Goal: Task Accomplishment & Management: Use online tool/utility

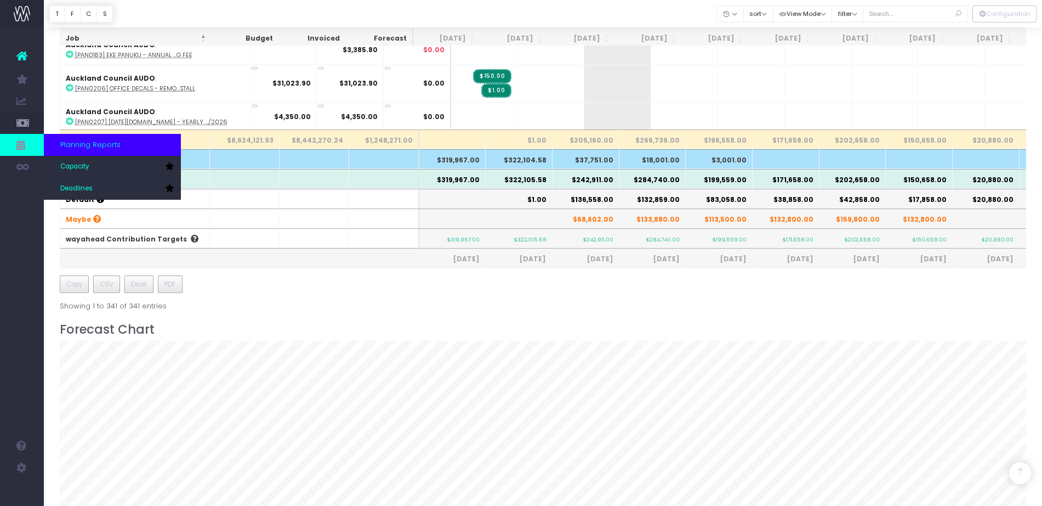
scroll to position [343, 0]
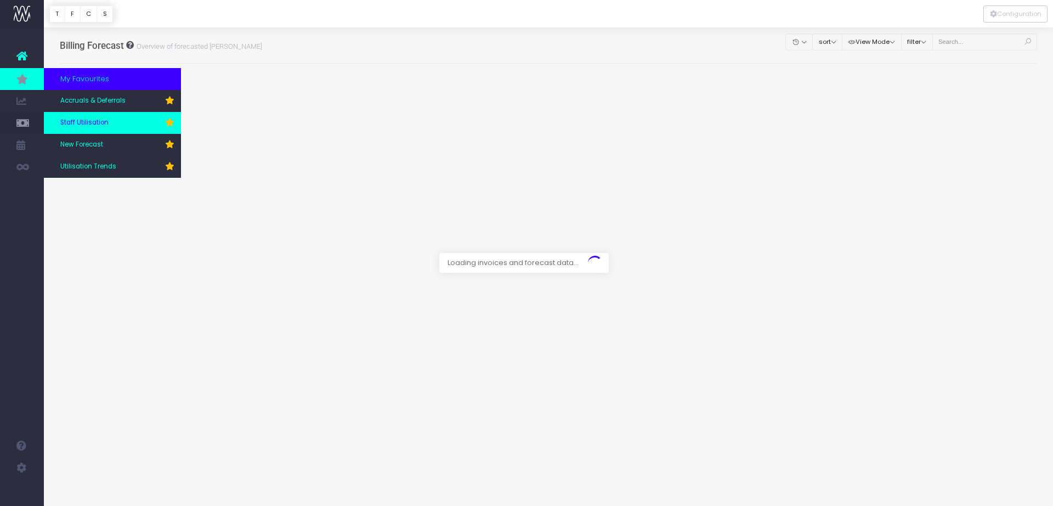
click at [92, 122] on span "Staff Utilisation" at bounding box center [84, 123] width 48 height 10
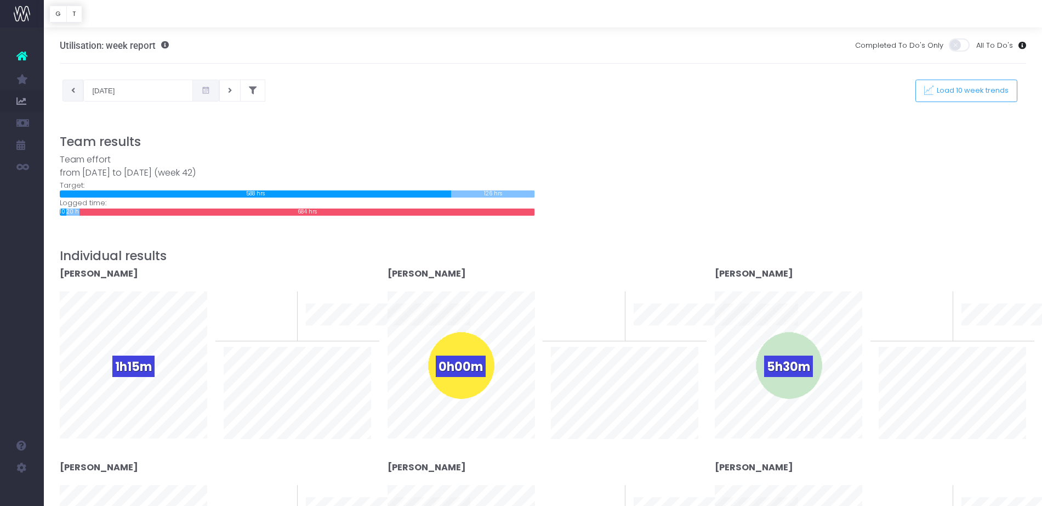
click at [71, 90] on icon at bounding box center [73, 90] width 4 height 0
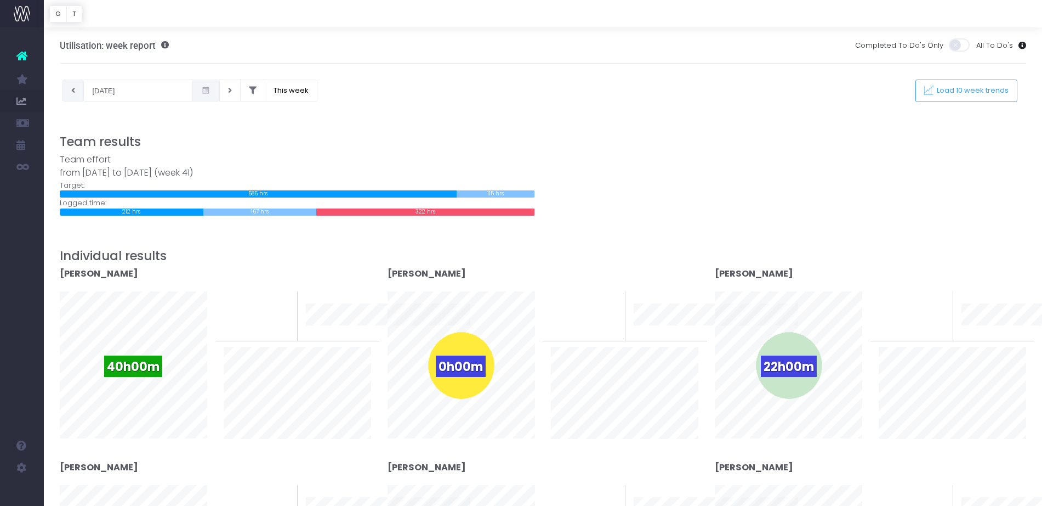
click at [72, 90] on icon at bounding box center [73, 90] width 4 height 0
type input "30-09-2025"
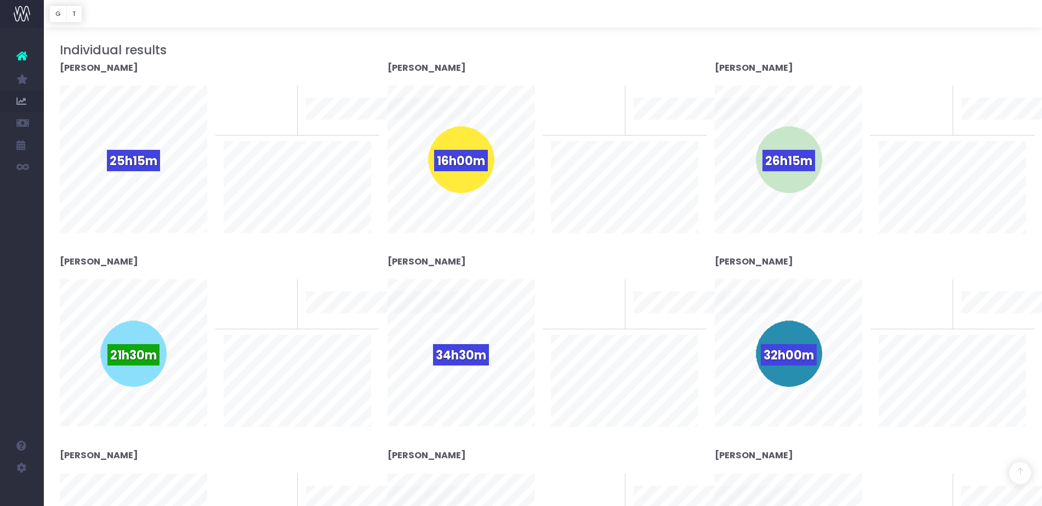
scroll to position [274, 0]
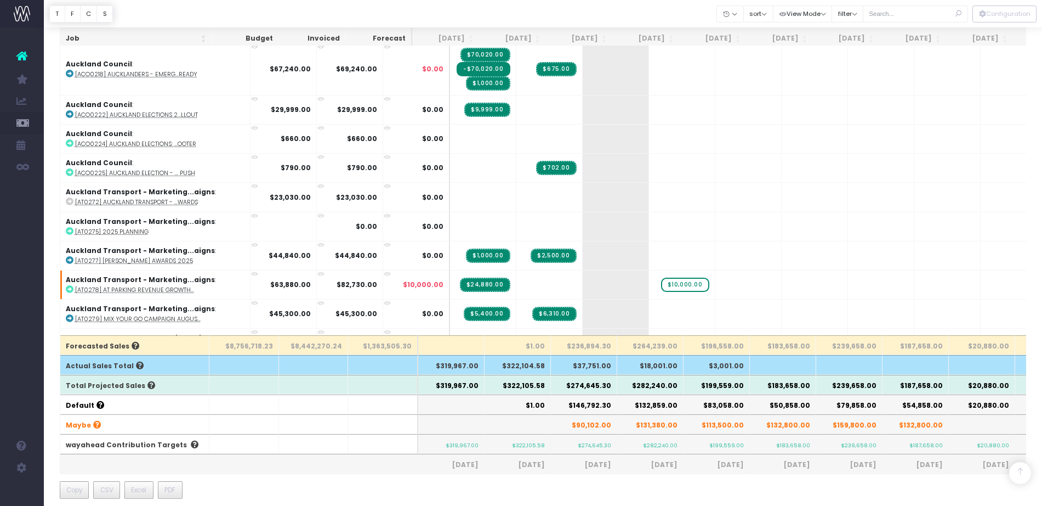
scroll to position [343, 0]
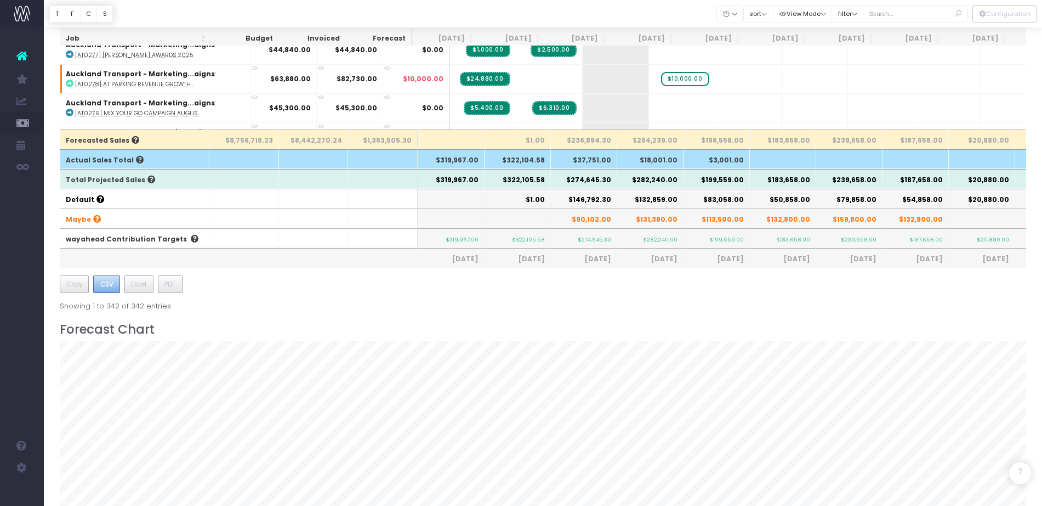
click at [105, 289] on button "CSV" at bounding box center [106, 284] width 27 height 18
